Goal: Information Seeking & Learning: Learn about a topic

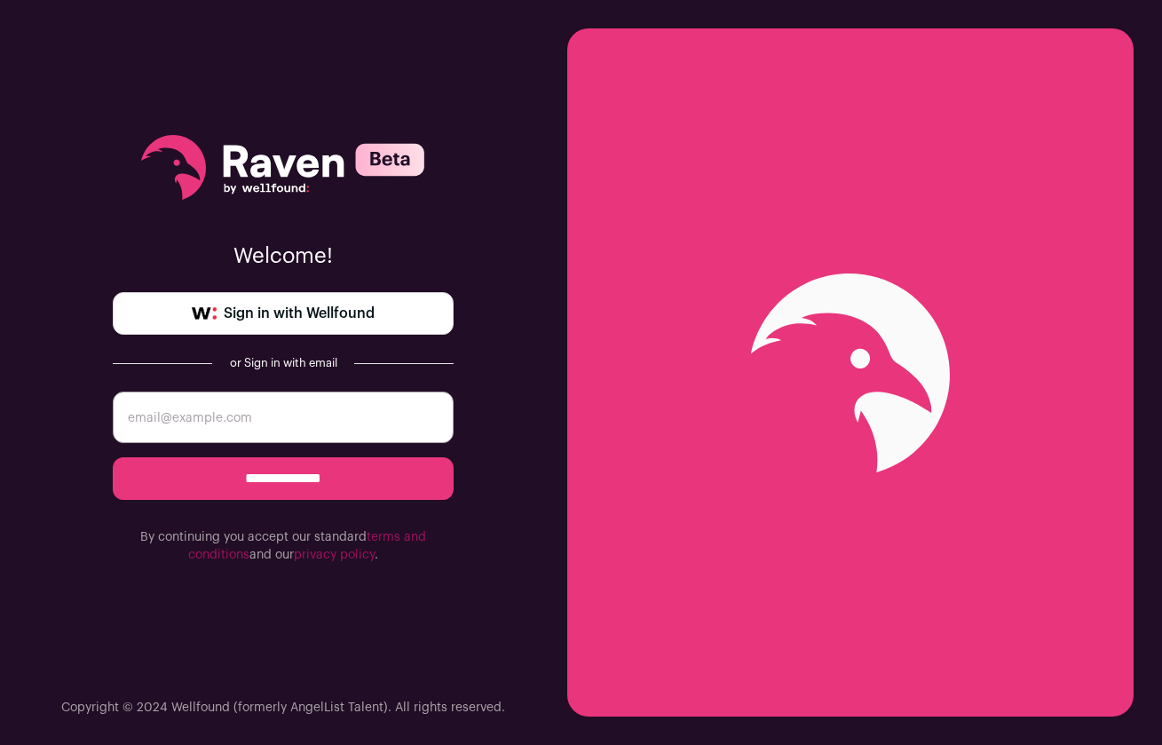
click at [262, 305] on span "Sign in with Wellfound" at bounding box center [299, 313] width 151 height 21
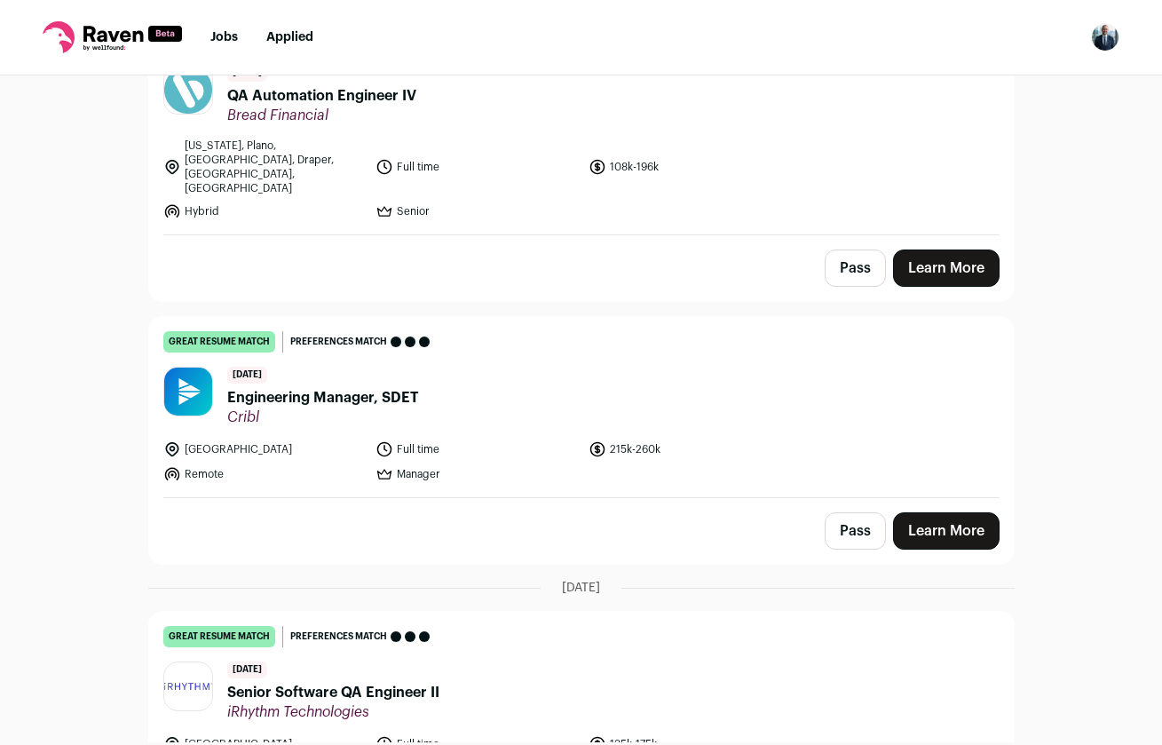
scroll to position [765, 0]
click at [303, 386] on span "Engineering Manager, SDET" at bounding box center [323, 396] width 192 height 21
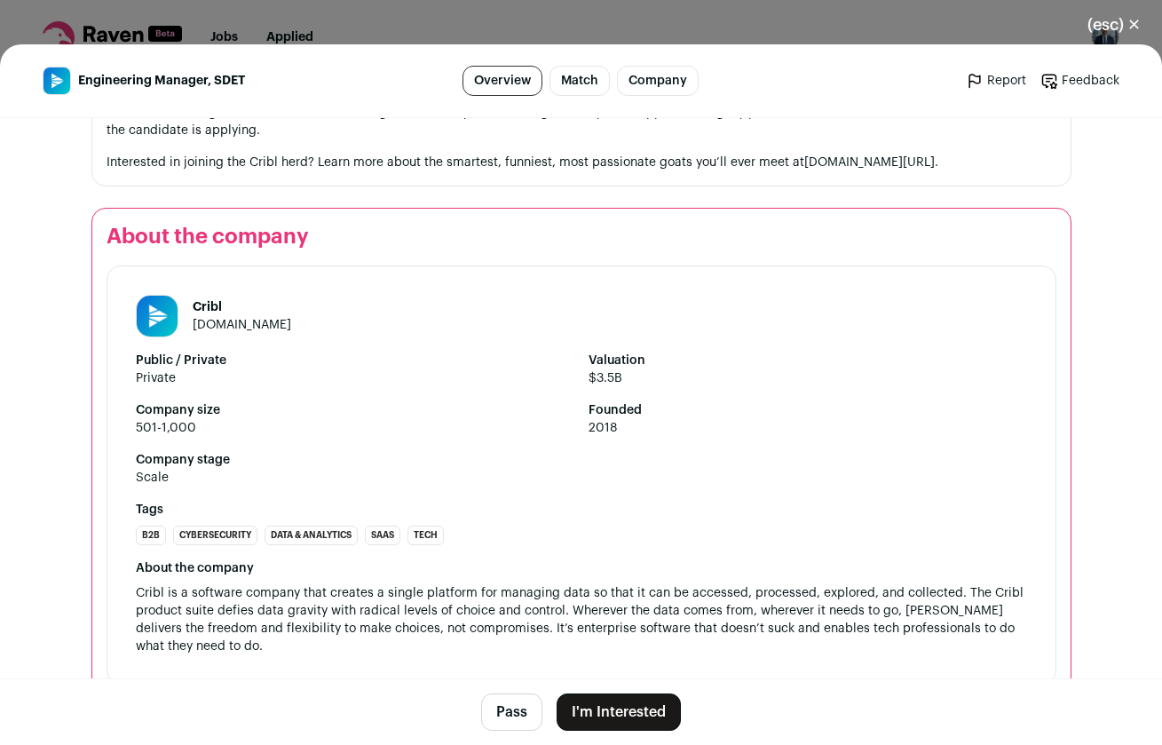
scroll to position [1666, 0]
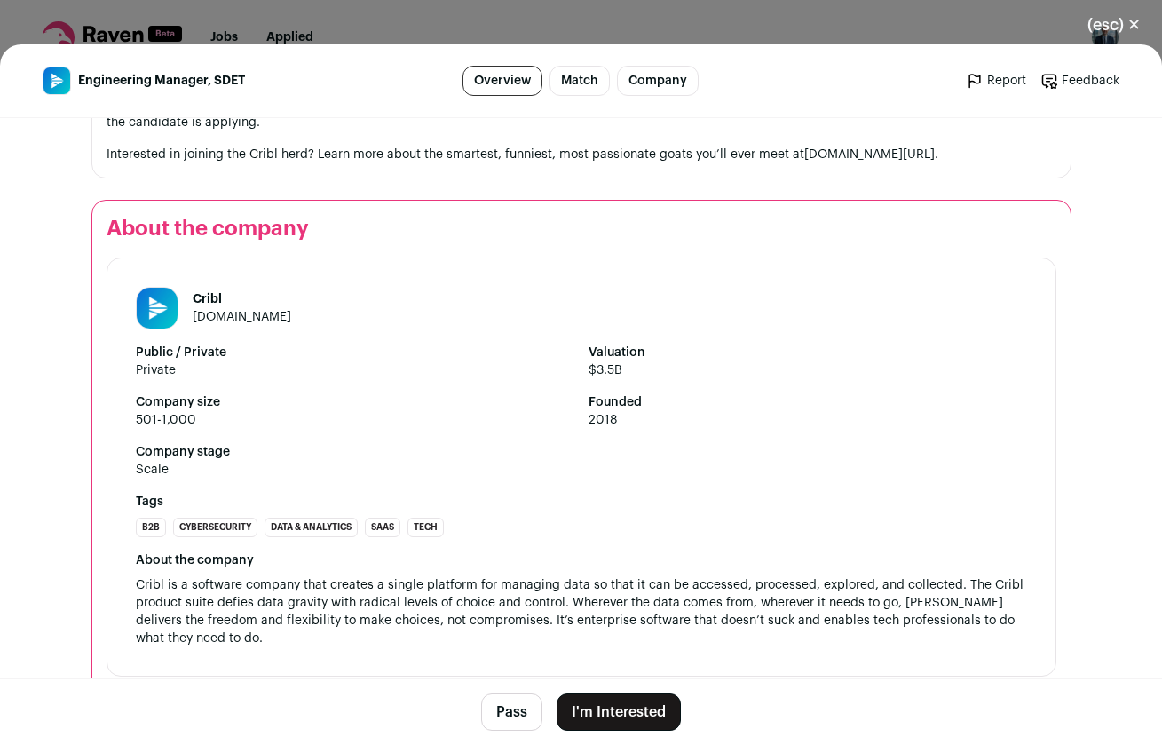
click at [219, 311] on link "[DOMAIN_NAME]" at bounding box center [242, 317] width 99 height 12
click at [1135, 24] on button "(esc) ✕" at bounding box center [1114, 24] width 96 height 39
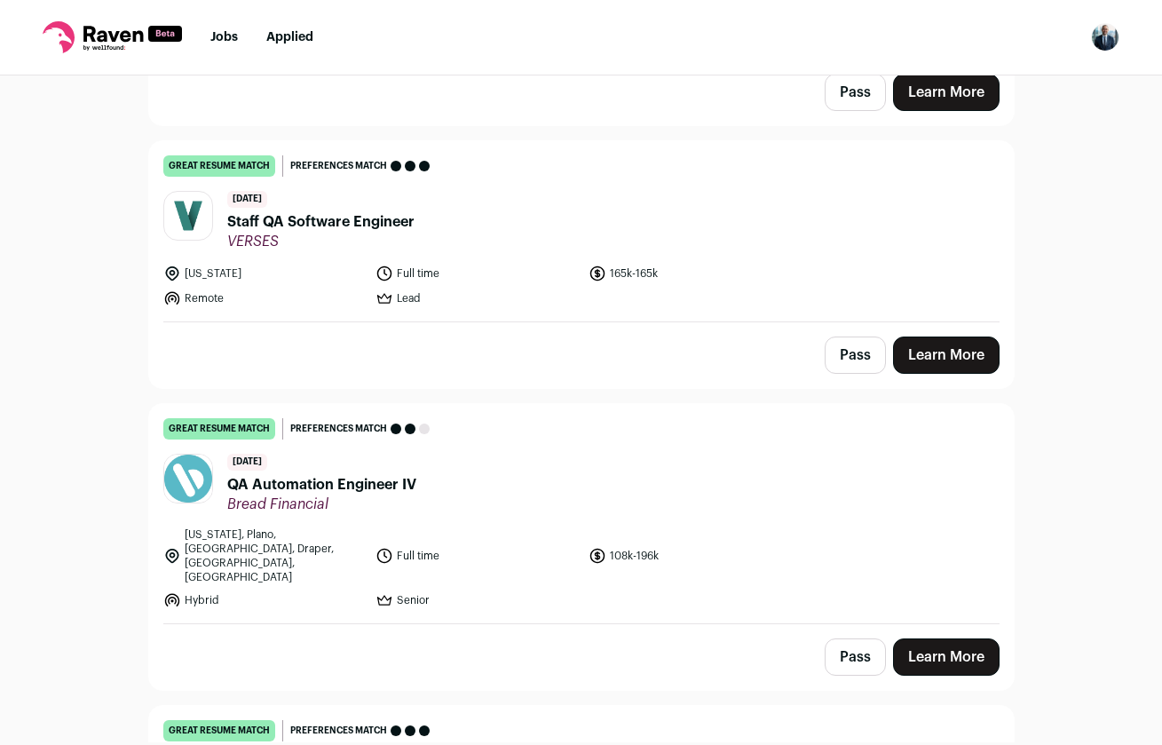
scroll to position [352, 0]
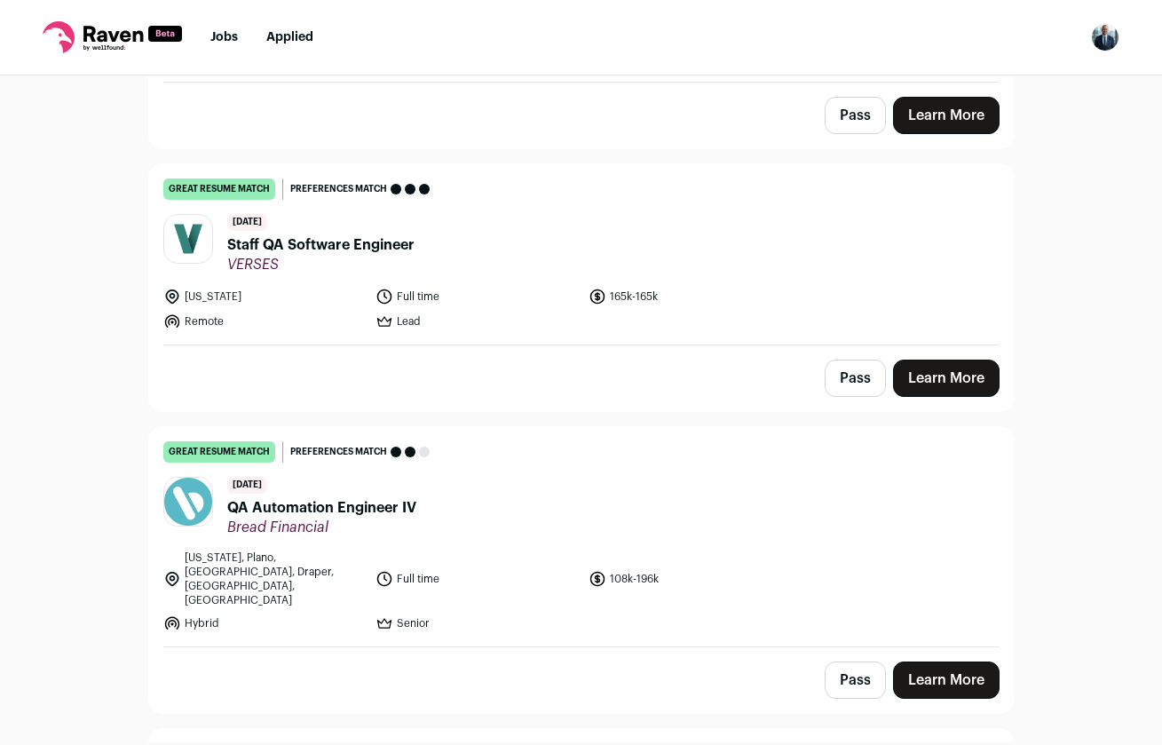
click at [309, 249] on span "Staff QA Software Engineer" at bounding box center [320, 244] width 187 height 21
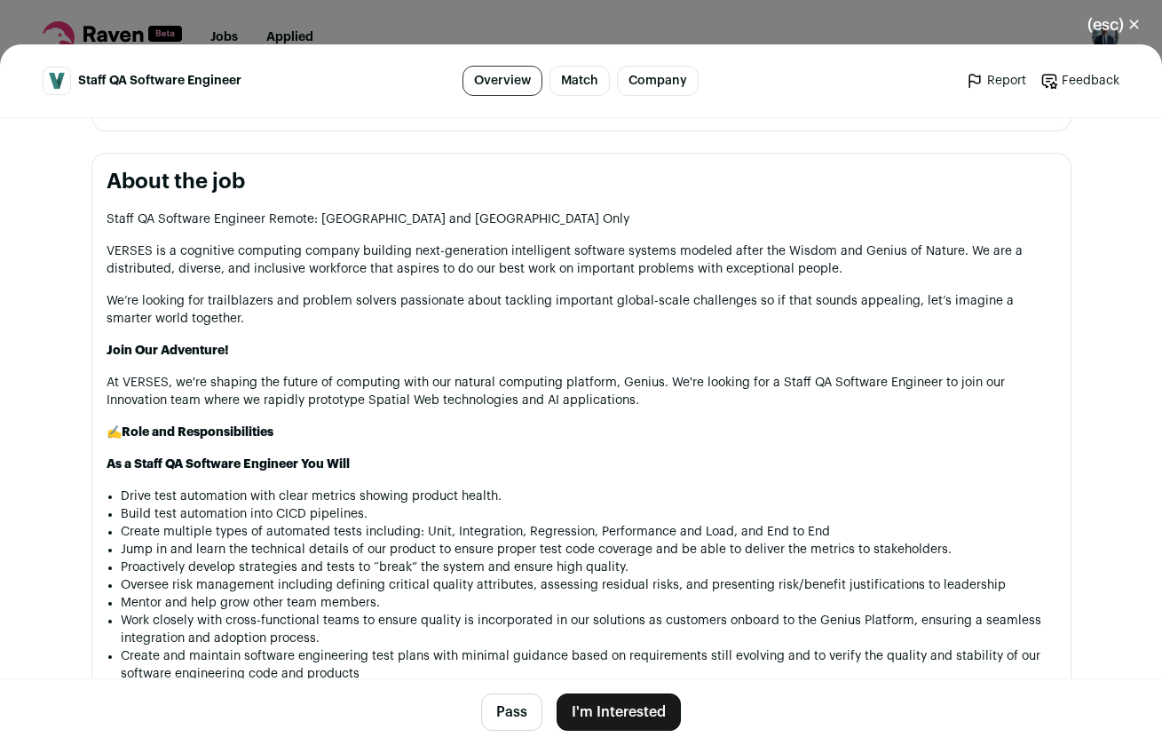
scroll to position [765, 0]
click at [1079, 34] on button "(esc) ✕" at bounding box center [1114, 24] width 96 height 39
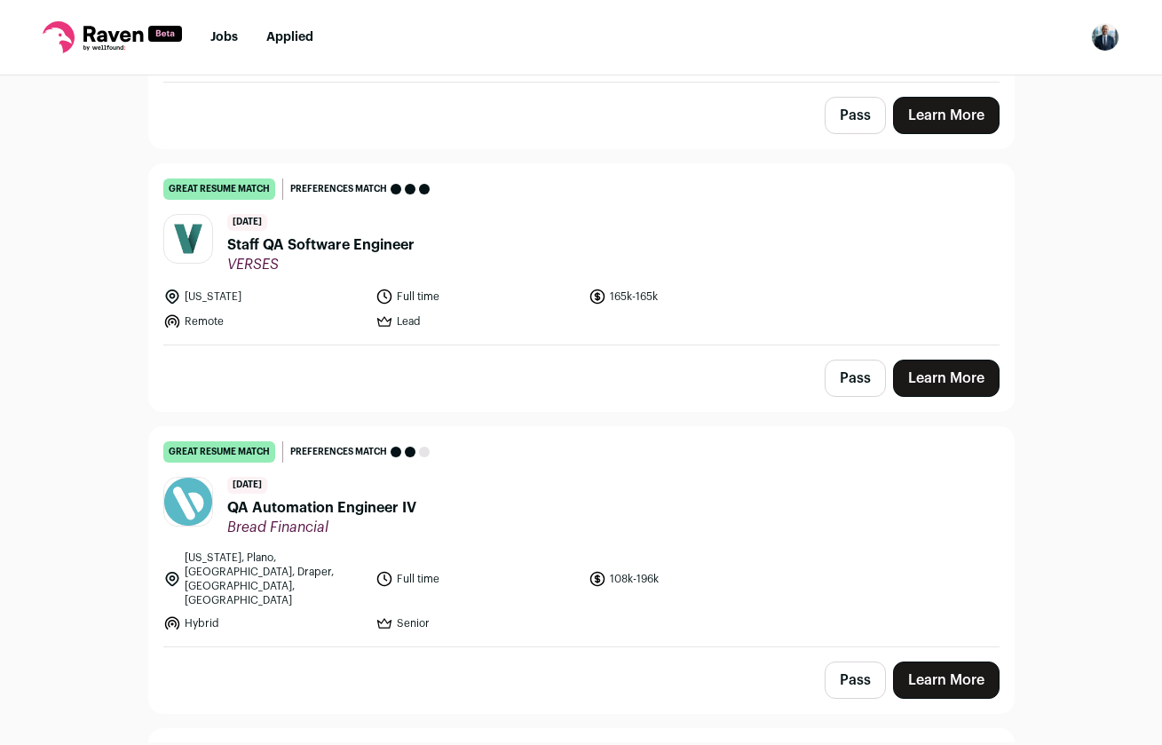
click at [352, 250] on span "Staff QA Software Engineer" at bounding box center [320, 244] width 187 height 21
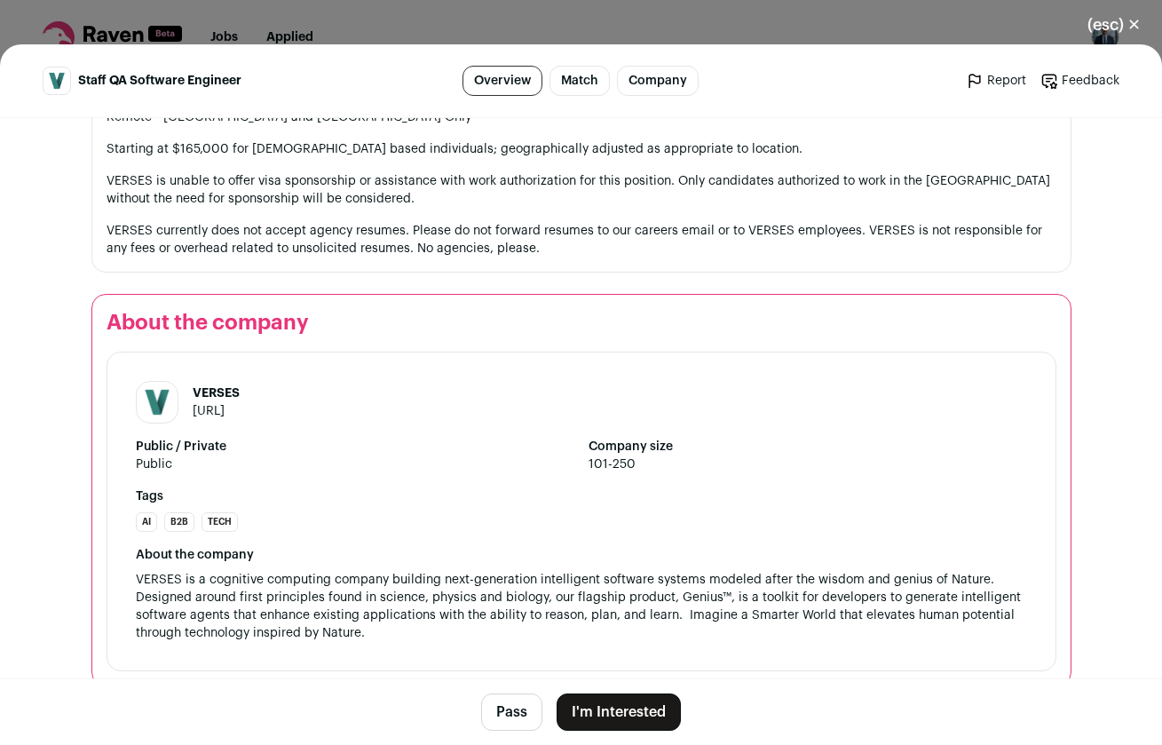
scroll to position [2228, 0]
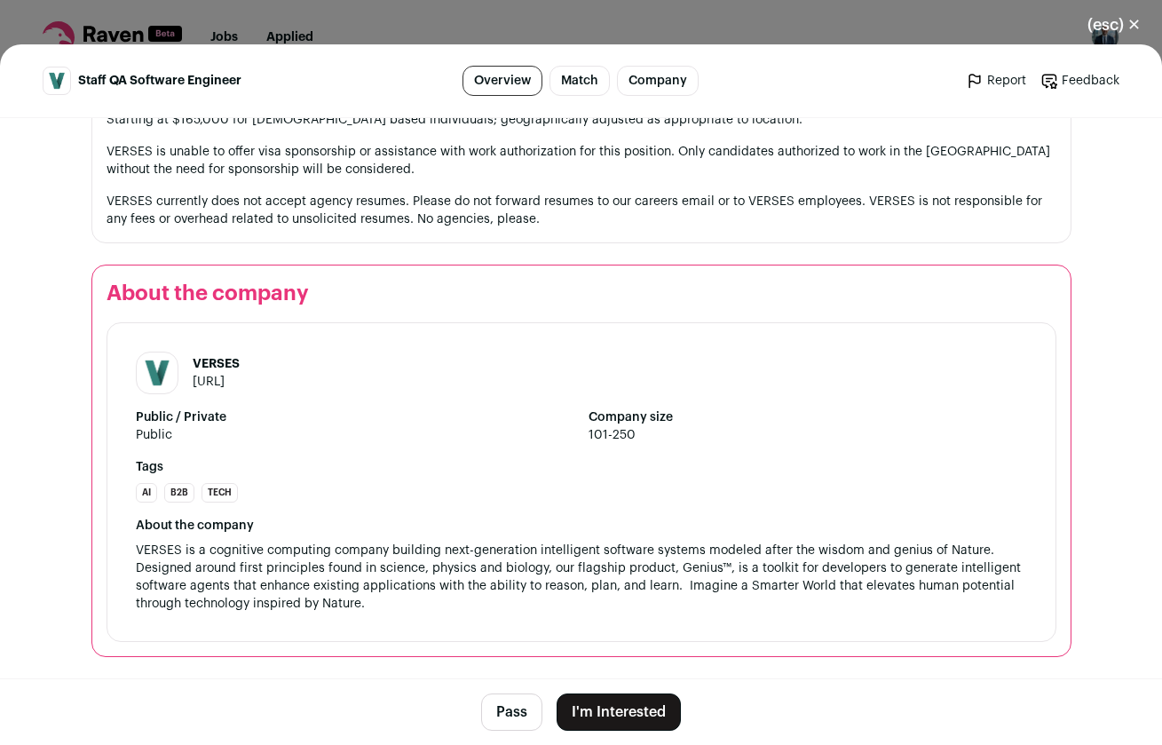
click at [215, 383] on link "[URL]" at bounding box center [209, 382] width 32 height 12
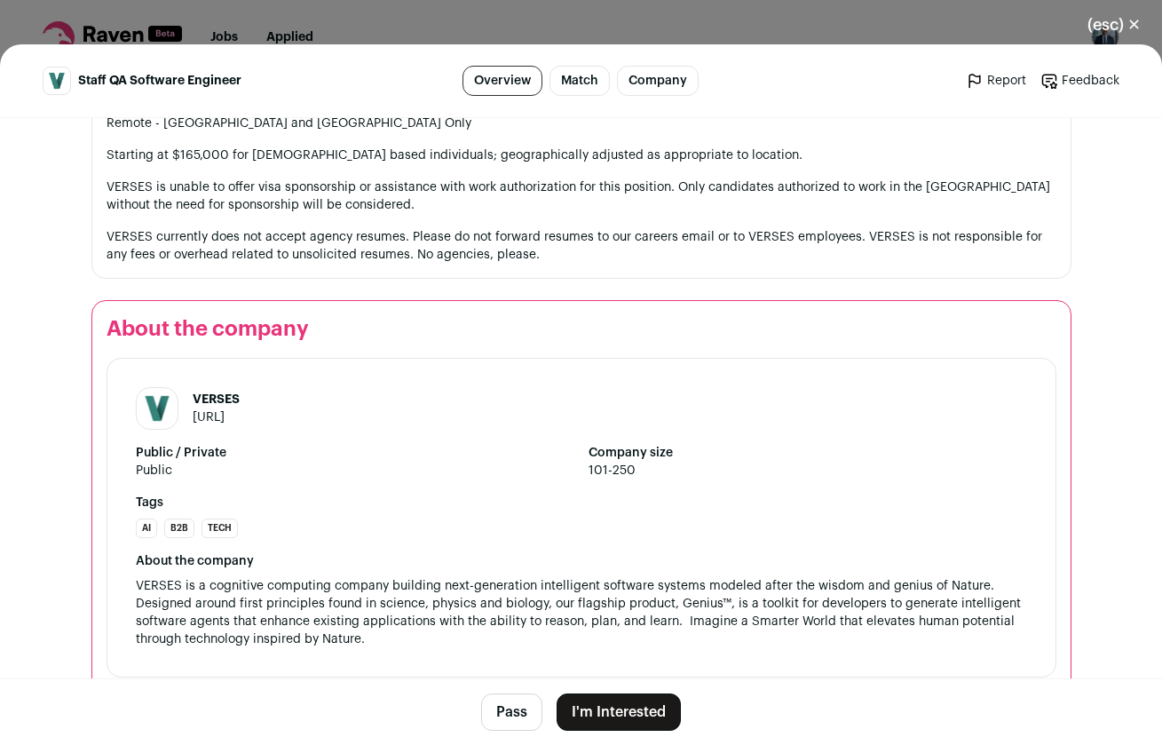
scroll to position [2264, 0]
